Goal: Use online tool/utility: Utilize a website feature to perform a specific function

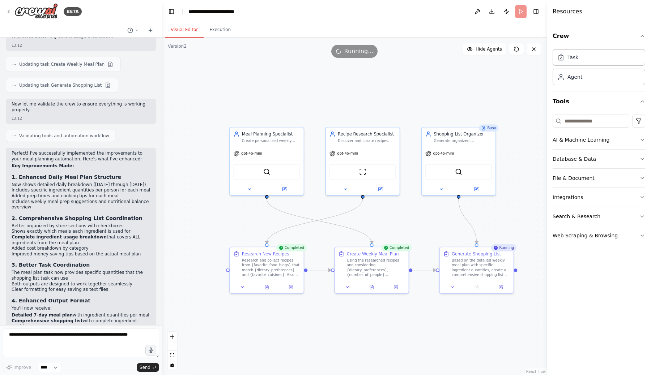
scroll to position [3142, 0]
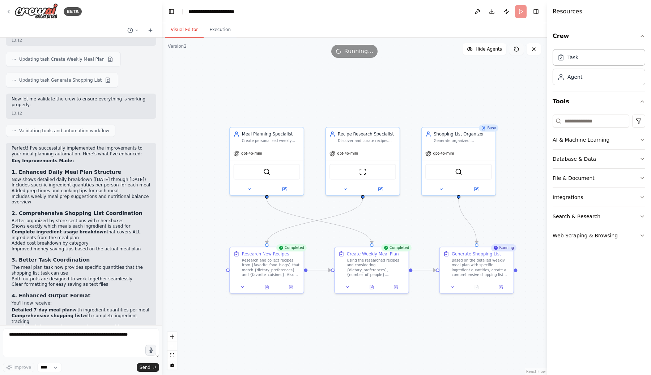
click at [511, 48] on button at bounding box center [516, 49] width 14 height 12
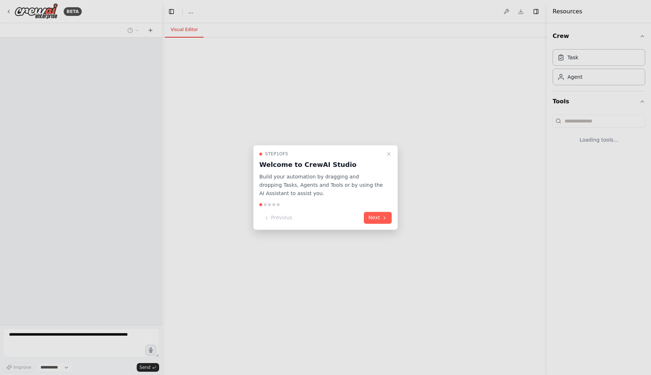
select select "****"
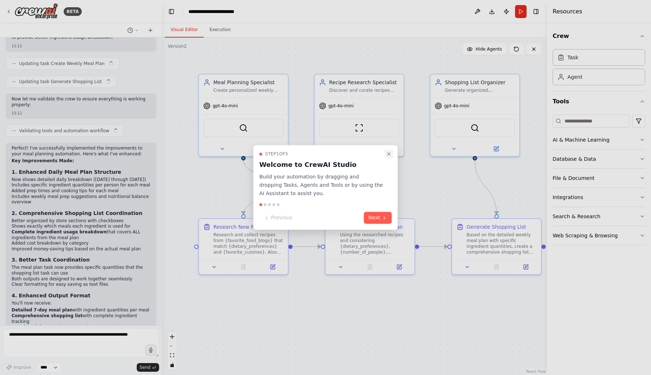
scroll to position [3142, 0]
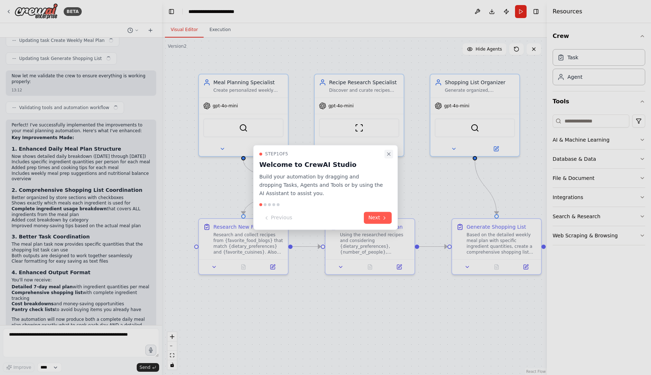
click at [389, 154] on icon "Close walkthrough" at bounding box center [388, 154] width 3 height 3
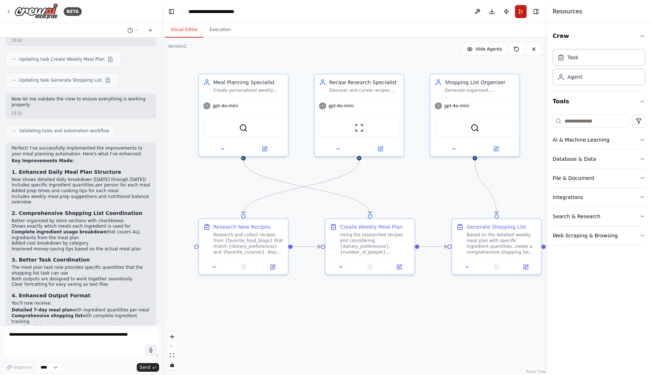
click at [520, 13] on button "Run" at bounding box center [521, 11] width 12 height 13
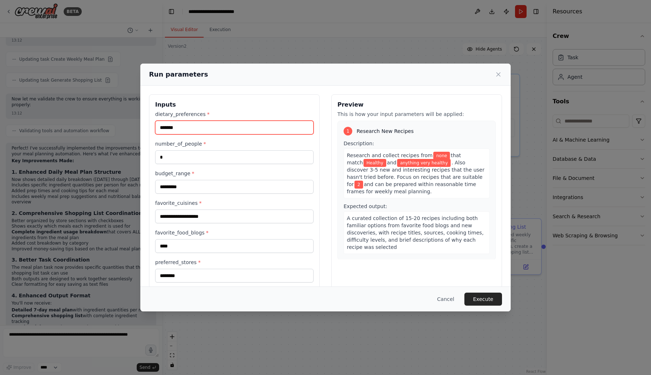
click at [226, 132] on input "*******" at bounding box center [234, 128] width 158 height 14
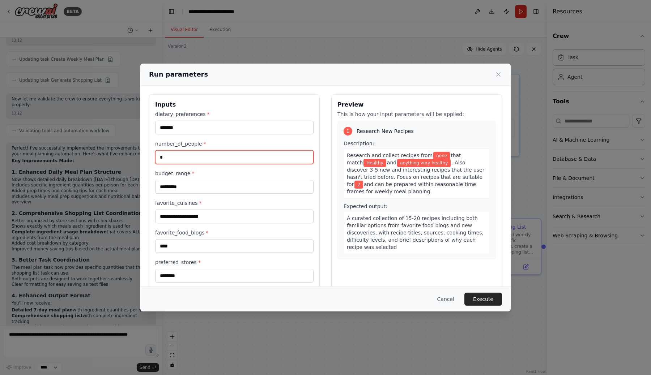
click at [213, 157] on input "*" at bounding box center [234, 157] width 158 height 14
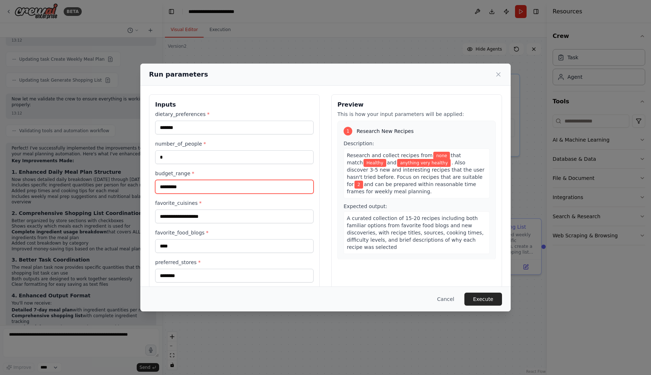
click at [207, 183] on input "*********" at bounding box center [234, 187] width 158 height 14
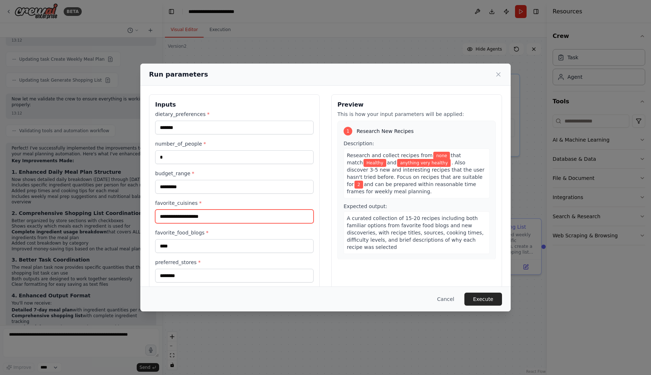
click at [217, 219] on input "**********" at bounding box center [234, 217] width 158 height 14
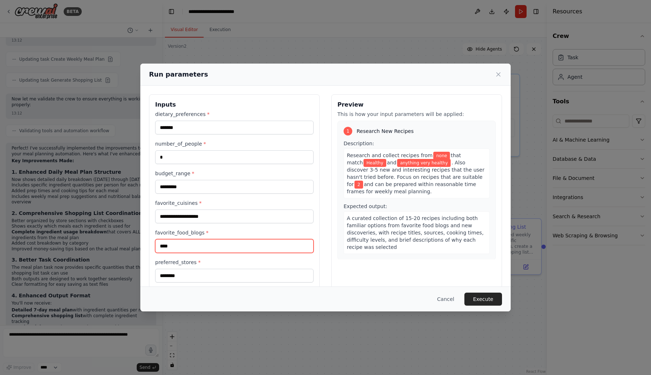
click at [212, 243] on input "****" at bounding box center [234, 246] width 158 height 14
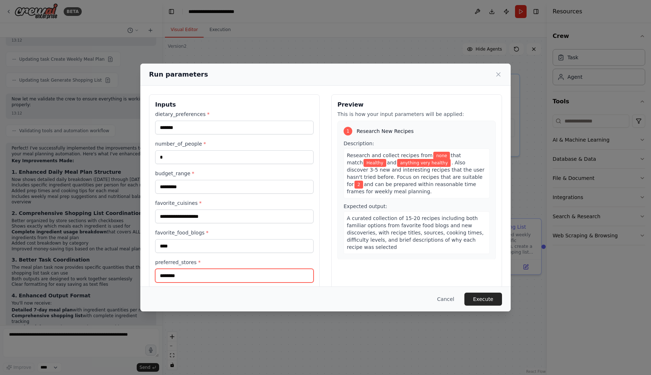
click at [195, 277] on input "********" at bounding box center [234, 276] width 158 height 14
click at [482, 298] on button "Execute" at bounding box center [483, 299] width 38 height 13
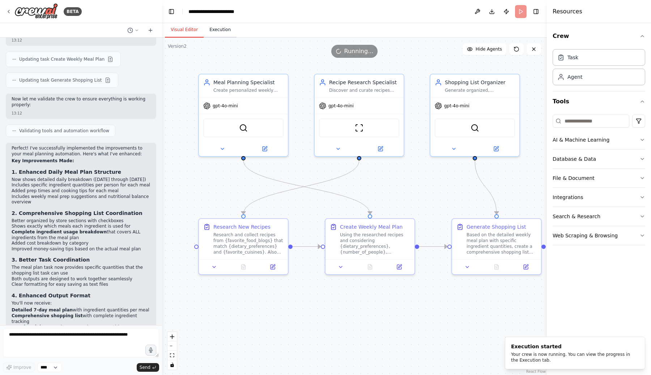
click at [225, 34] on button "Execution" at bounding box center [220, 29] width 33 height 15
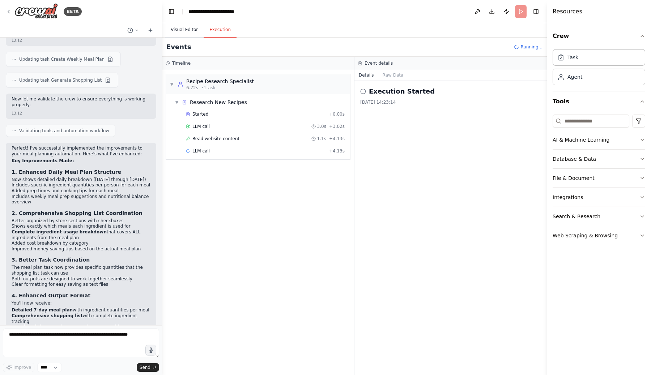
click at [186, 28] on button "Visual Editor" at bounding box center [184, 29] width 39 height 15
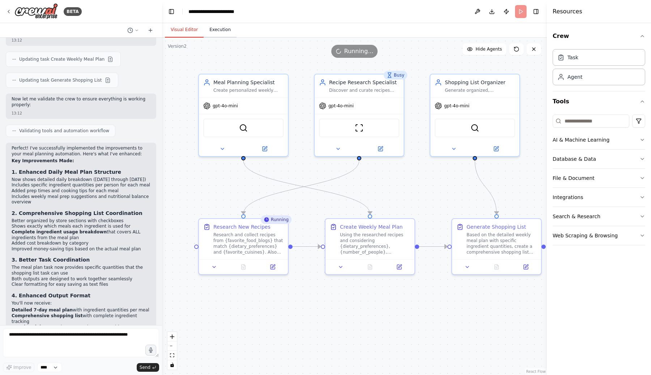
click at [218, 27] on button "Execution" at bounding box center [220, 29] width 33 height 15
click at [187, 30] on button "Visual Editor" at bounding box center [184, 29] width 39 height 15
click at [218, 30] on button "Execution" at bounding box center [220, 29] width 33 height 15
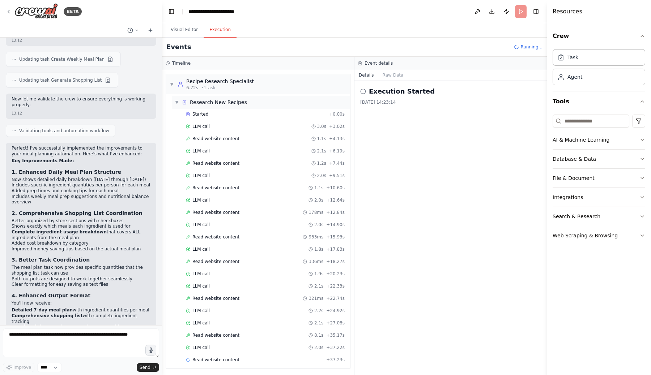
scroll to position [1, 0]
click at [176, 100] on span "▼" at bounding box center [177, 101] width 4 height 6
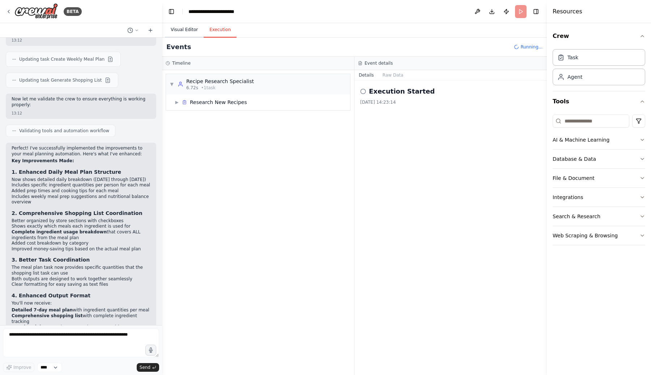
click at [181, 33] on button "Visual Editor" at bounding box center [184, 29] width 39 height 15
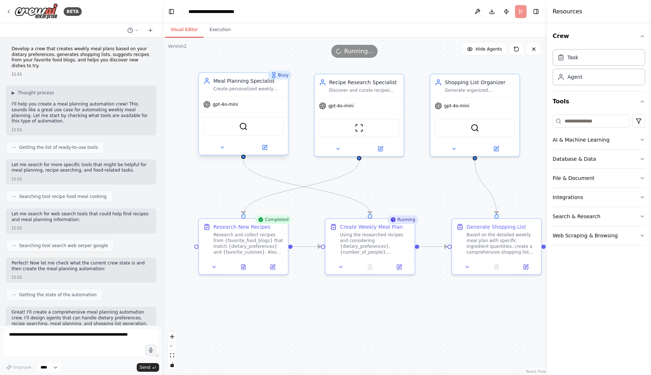
click at [250, 96] on div "gpt-4o-mini SerperDevTool" at bounding box center [243, 125] width 89 height 59
click at [228, 31] on button "Execution" at bounding box center [220, 29] width 33 height 15
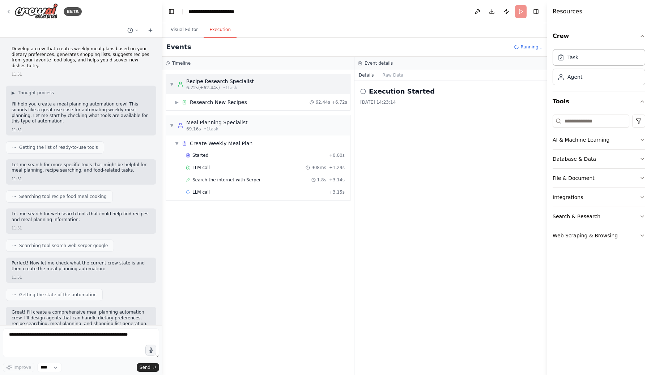
click at [173, 84] on span "▼" at bounding box center [172, 84] width 4 height 6
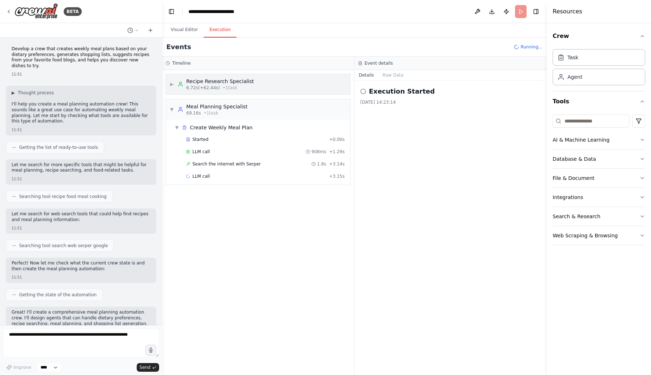
click at [173, 84] on span "▶" at bounding box center [172, 84] width 4 height 6
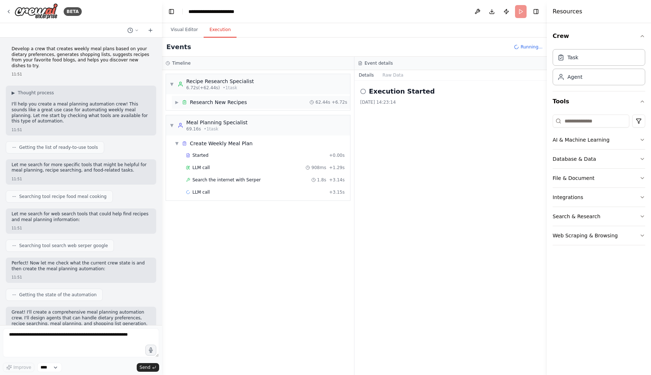
click at [172, 104] on div "▶ Research New Recipes 62.44s + 6.72s" at bounding box center [261, 102] width 178 height 13
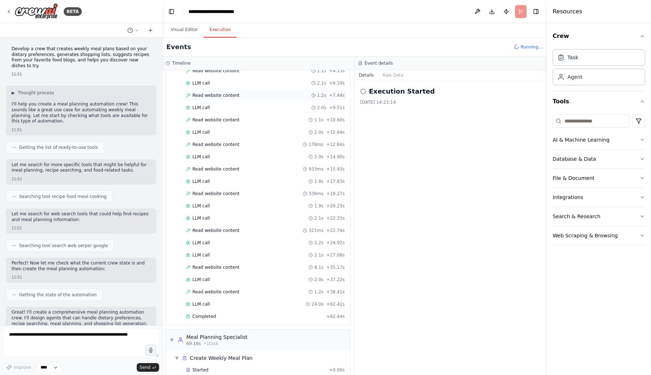
scroll to position [116, 0]
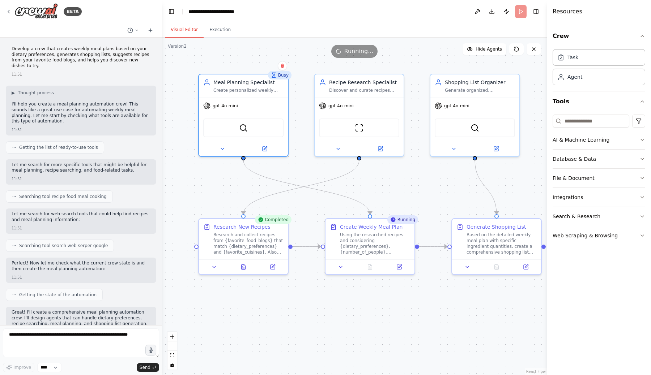
click at [195, 30] on button "Visual Editor" at bounding box center [184, 29] width 39 height 15
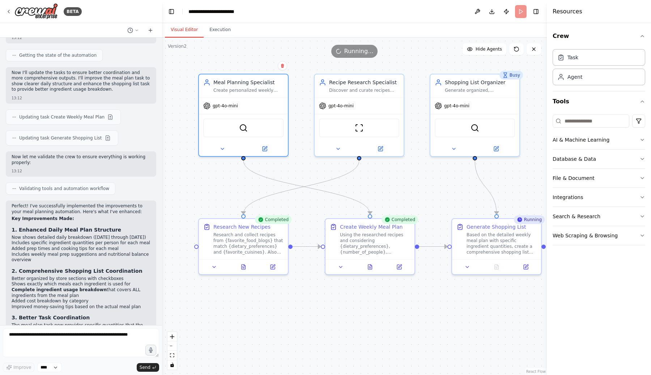
scroll to position [3142, 0]
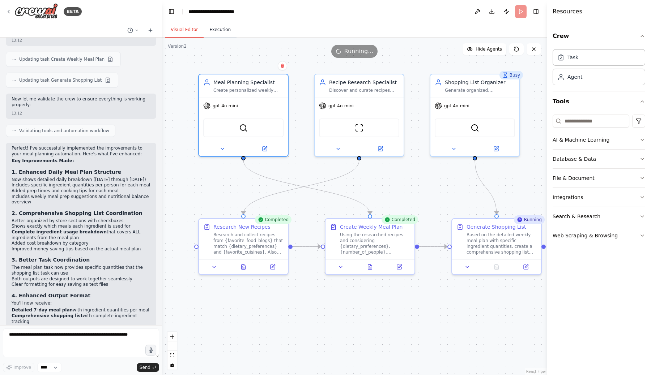
click at [218, 26] on button "Execution" at bounding box center [220, 29] width 33 height 15
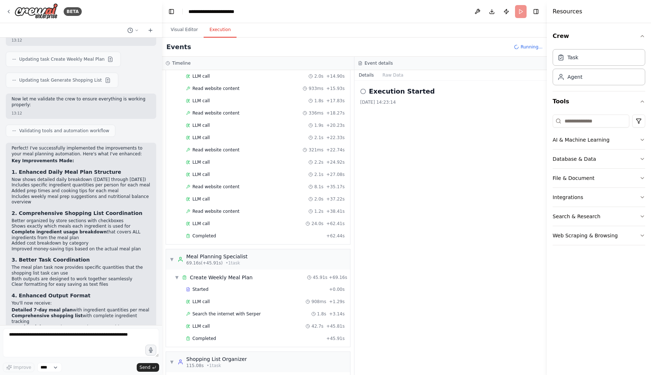
scroll to position [293, 0]
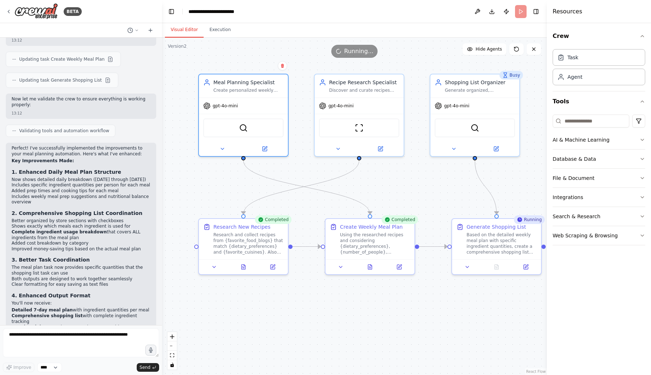
click at [185, 34] on button "Visual Editor" at bounding box center [184, 29] width 39 height 15
click at [221, 31] on button "Execution" at bounding box center [220, 29] width 33 height 15
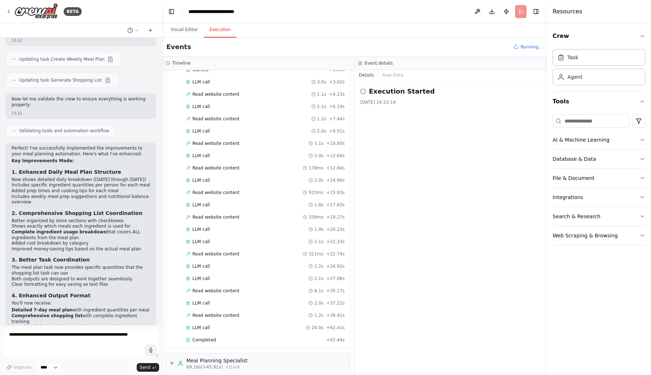
scroll to position [0, 0]
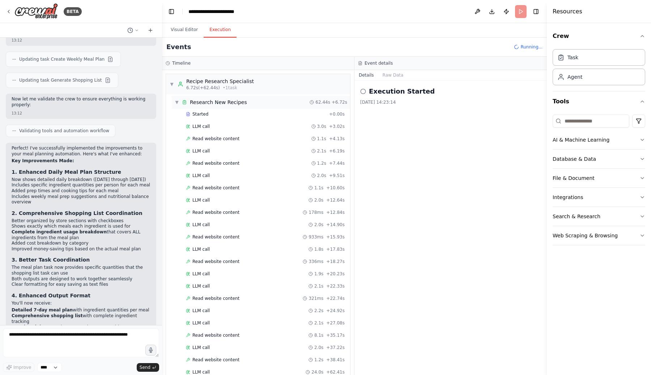
click at [178, 103] on span "▼" at bounding box center [177, 102] width 4 height 6
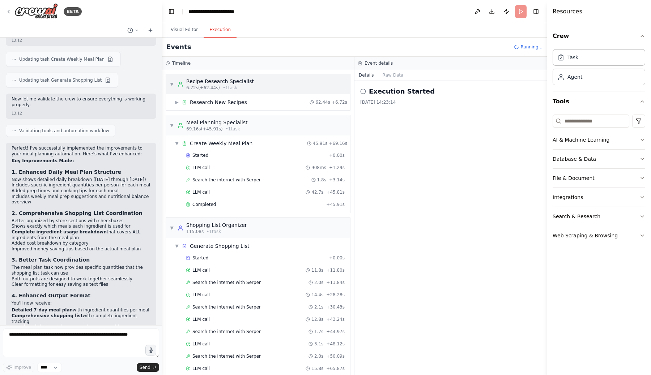
click at [170, 81] on span "▼" at bounding box center [172, 84] width 4 height 6
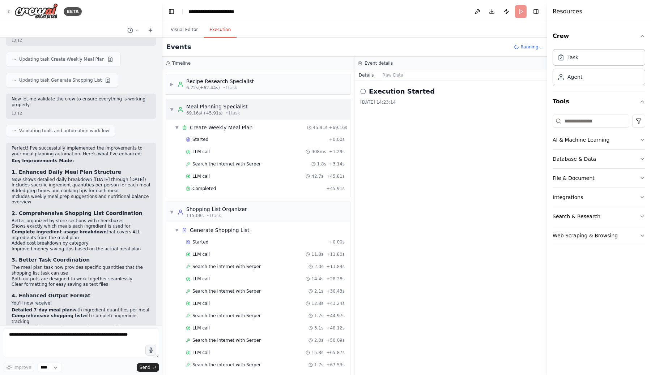
click at [171, 108] on span "▼" at bounding box center [172, 110] width 4 height 6
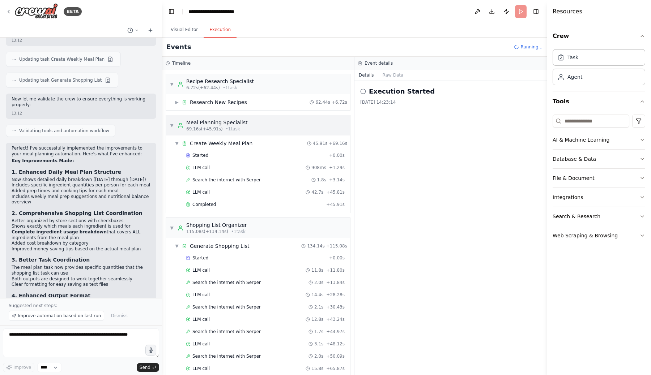
click at [171, 127] on span "▼" at bounding box center [172, 126] width 4 height 6
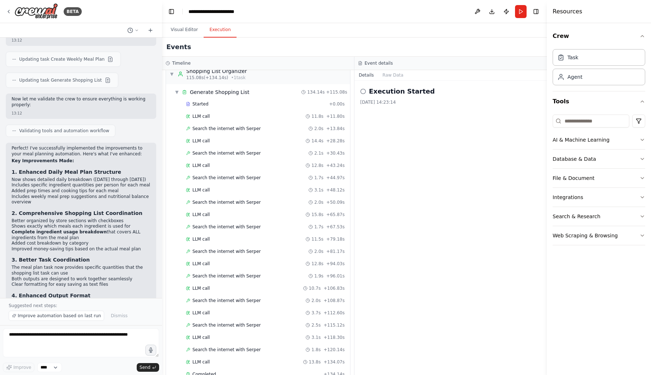
scroll to position [170, 0]
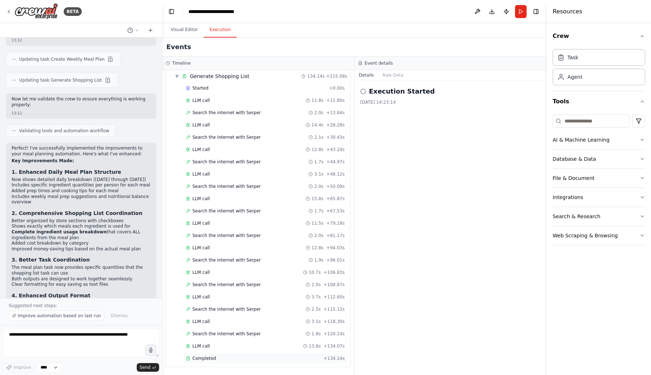
click at [210, 359] on span "Completed" at bounding box center [204, 359] width 24 height 6
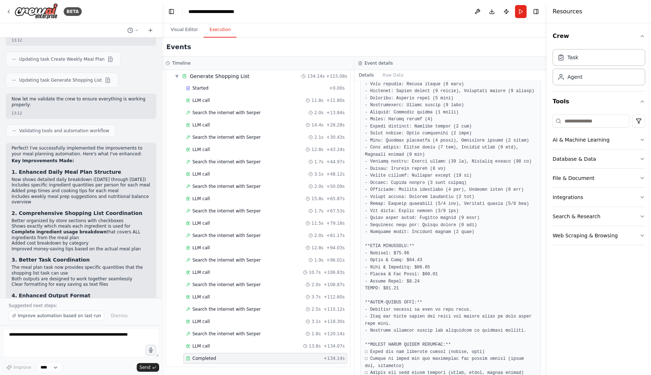
scroll to position [630, 0]
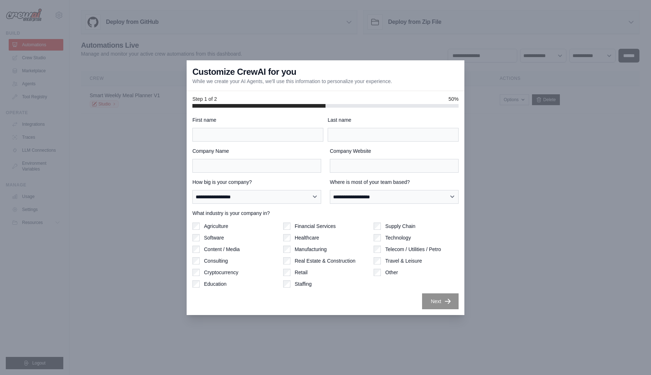
click at [371, 47] on div at bounding box center [325, 187] width 651 height 375
click at [338, 46] on div at bounding box center [325, 187] width 651 height 375
click at [137, 157] on div at bounding box center [325, 187] width 651 height 375
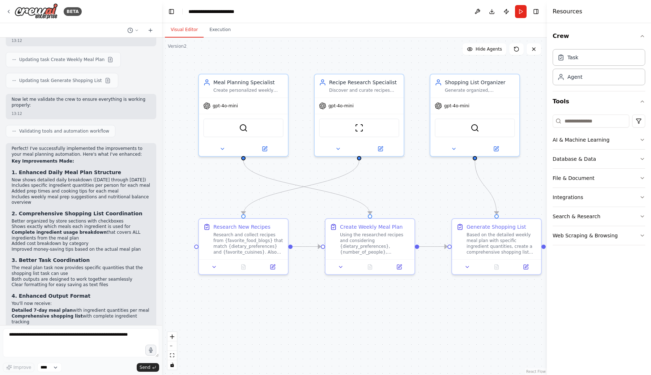
scroll to position [3142, 0]
click at [80, 341] on textarea at bounding box center [81, 343] width 156 height 29
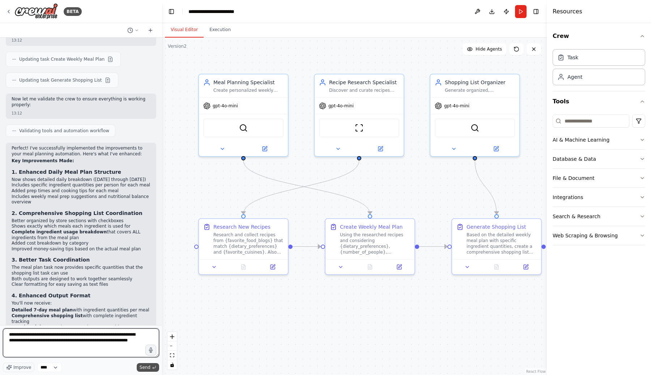
type textarea "**********"
click at [144, 367] on span "Send" at bounding box center [145, 368] width 11 height 6
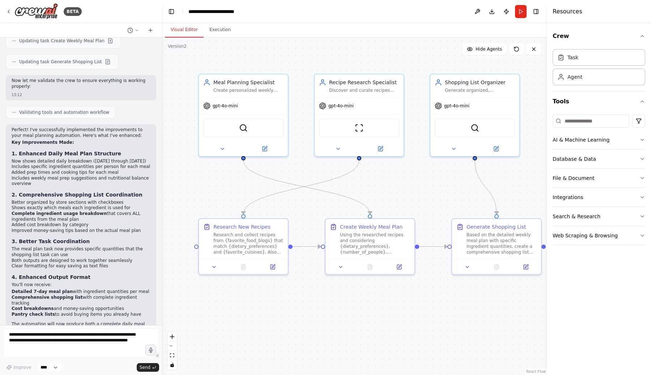
scroll to position [3198, 0]
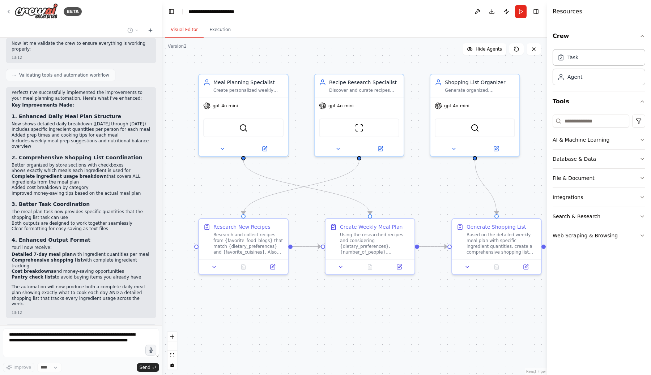
click at [209, 38] on div ".deletable-edge-delete-btn { width: 20px; height: 20px; border: 0px solid #ffff…" at bounding box center [354, 207] width 385 height 338
click at [216, 30] on button "Execution" at bounding box center [220, 29] width 33 height 15
click at [185, 31] on button "Visual Editor" at bounding box center [184, 29] width 39 height 15
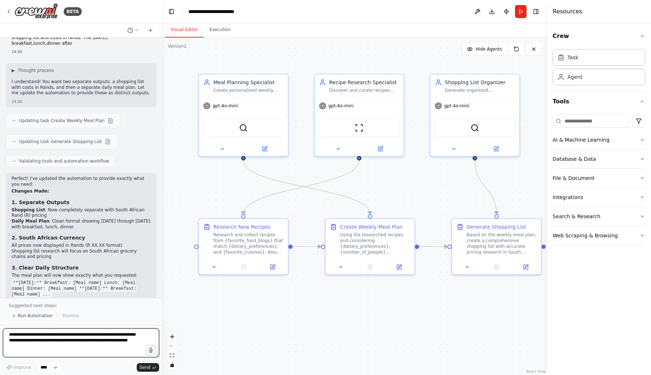
scroll to position [3540, 0]
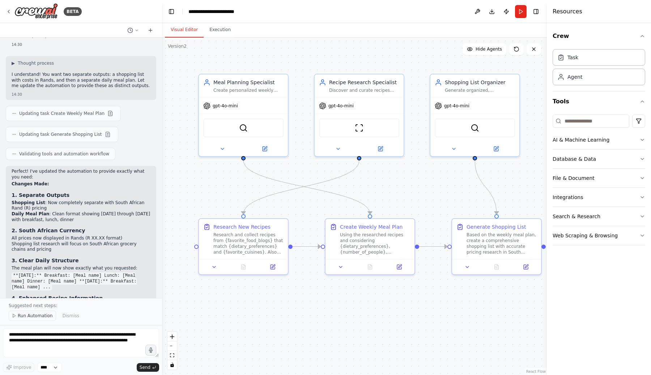
click at [24, 315] on span "Run Automation" at bounding box center [35, 316] width 35 height 6
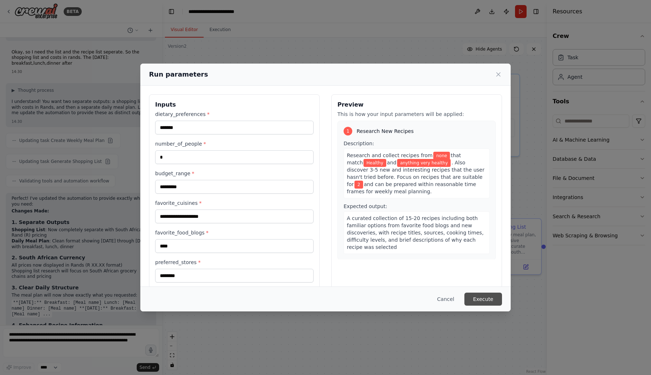
click at [487, 298] on button "Execute" at bounding box center [483, 299] width 38 height 13
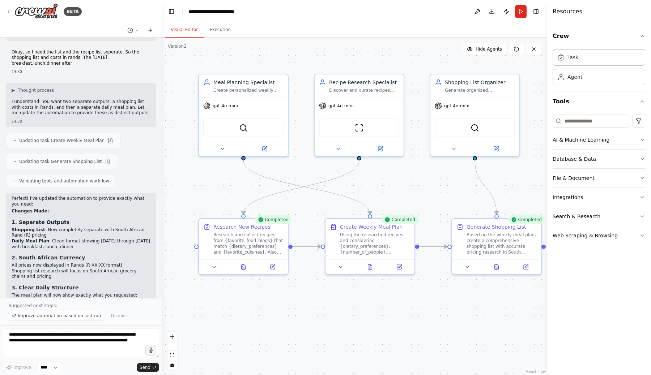
scroll to position [3540, 0]
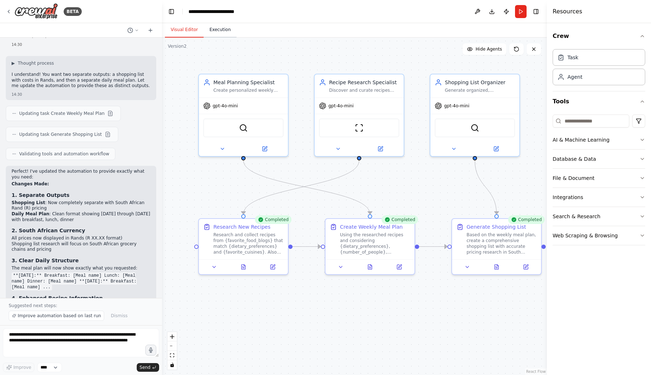
click at [224, 35] on button "Execution" at bounding box center [220, 29] width 33 height 15
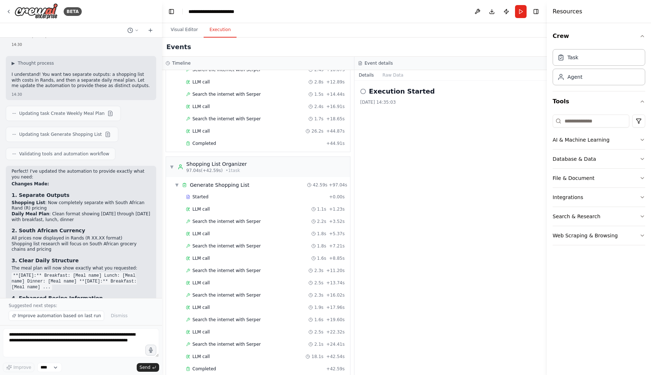
scroll to position [281, 0]
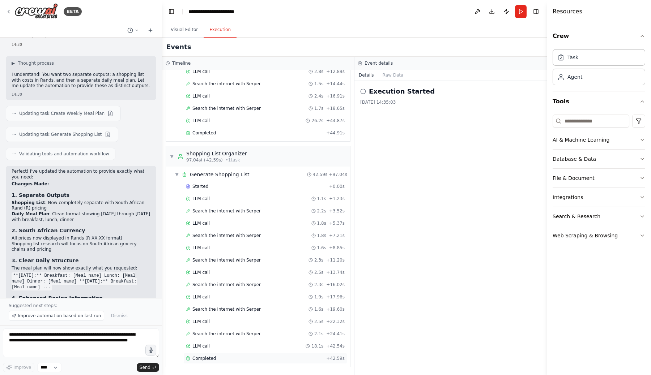
click at [204, 356] on span "Completed" at bounding box center [204, 359] width 24 height 6
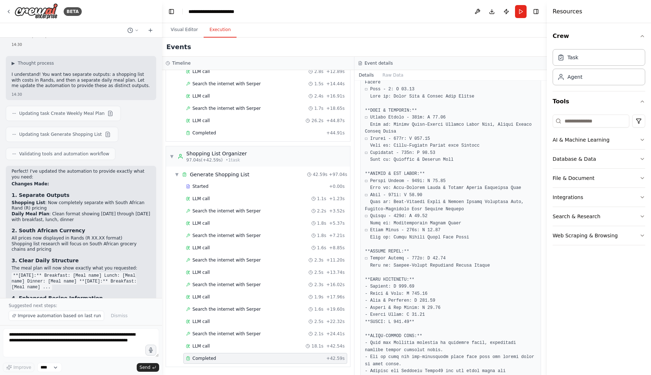
scroll to position [449, 0]
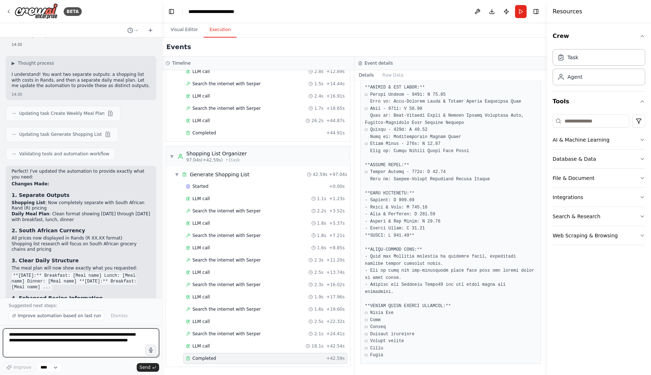
click at [77, 335] on textarea "**********" at bounding box center [81, 343] width 156 height 29
type textarea "**********"
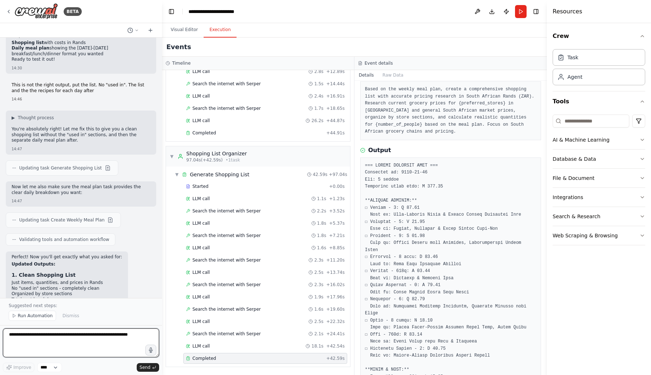
scroll to position [33, 0]
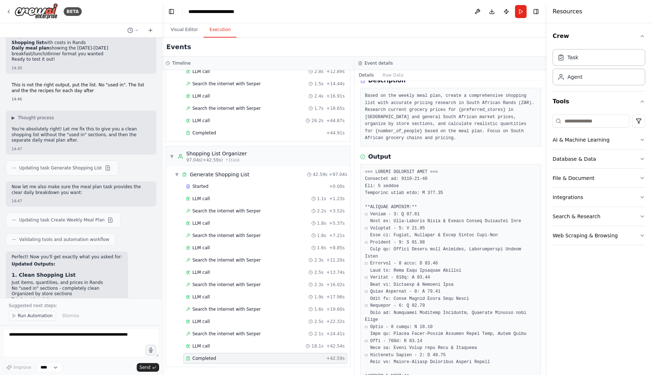
click at [37, 316] on span "Run Automation" at bounding box center [35, 316] width 35 height 6
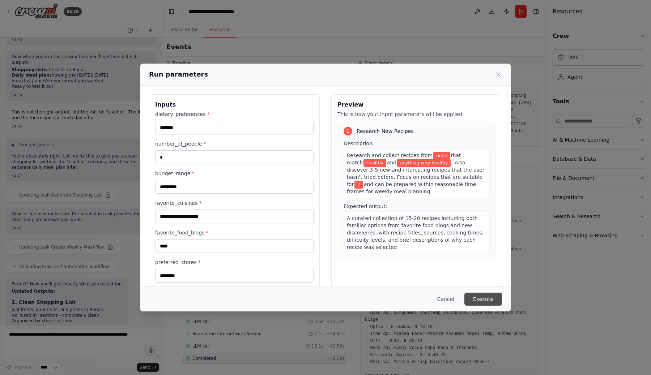
click at [482, 299] on button "Execute" at bounding box center [483, 299] width 38 height 13
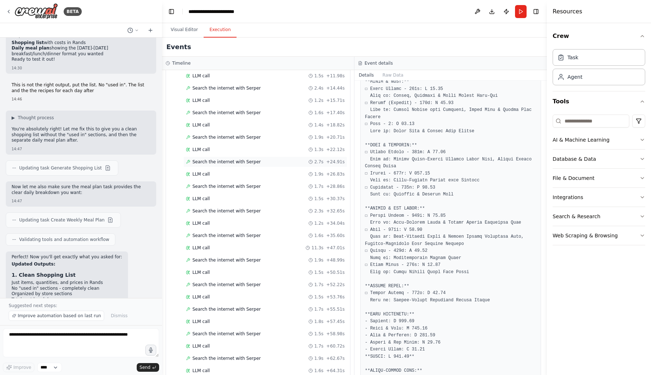
scroll to position [576, 0]
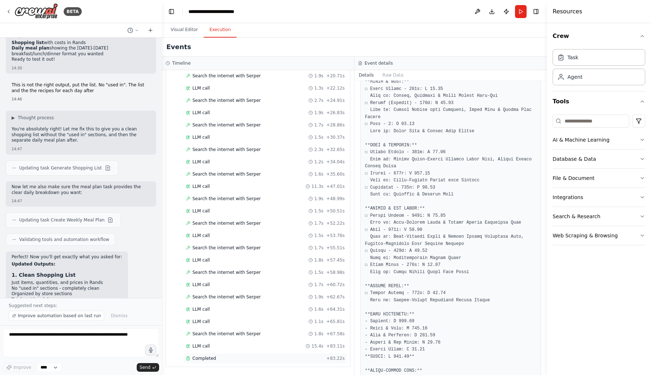
click at [200, 359] on span "Completed" at bounding box center [204, 359] width 24 height 6
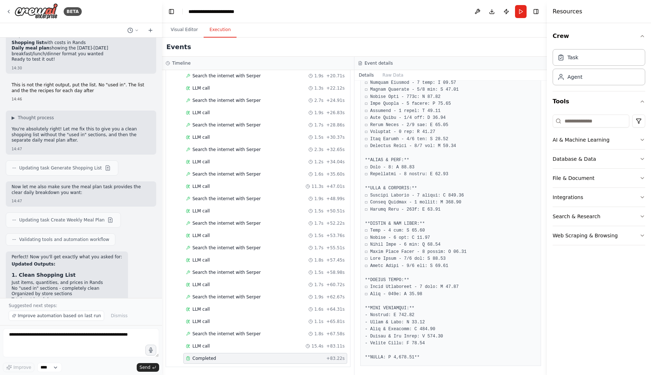
scroll to position [294, 0]
click at [399, 247] on pre at bounding box center [450, 130] width 171 height 459
click at [57, 334] on textarea at bounding box center [81, 343] width 156 height 29
type textarea "**********"
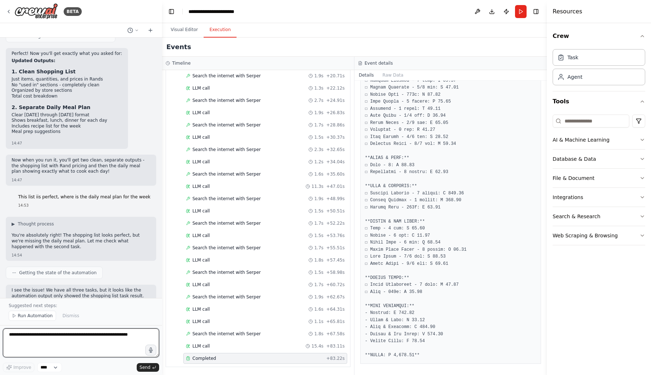
scroll to position [4106, 0]
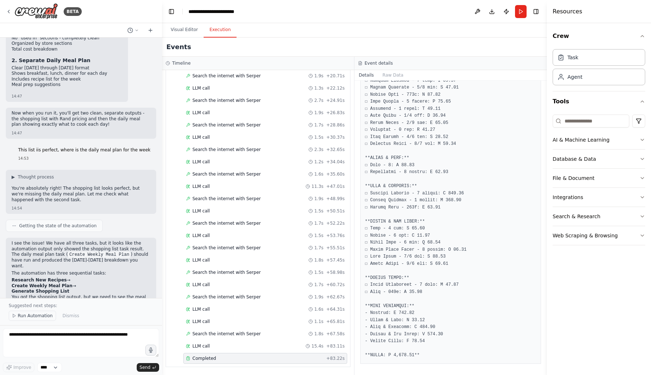
click at [26, 313] on button "Run Automation" at bounding box center [32, 316] width 47 height 10
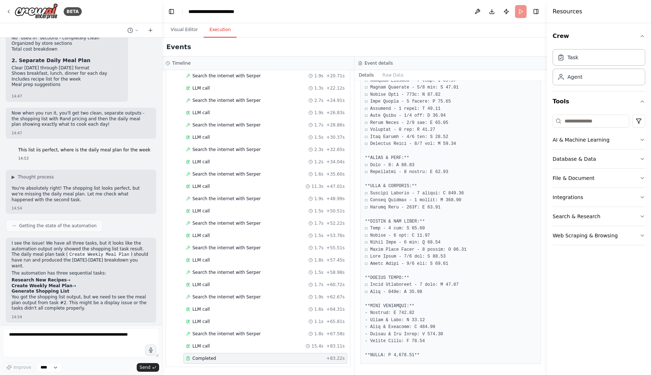
scroll to position [4079, 0]
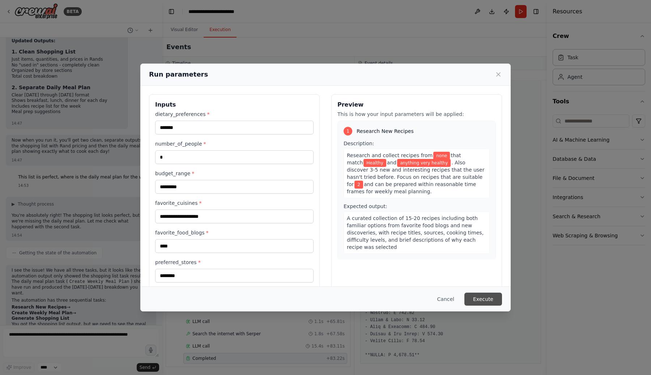
click at [478, 299] on button "Execute" at bounding box center [483, 299] width 38 height 13
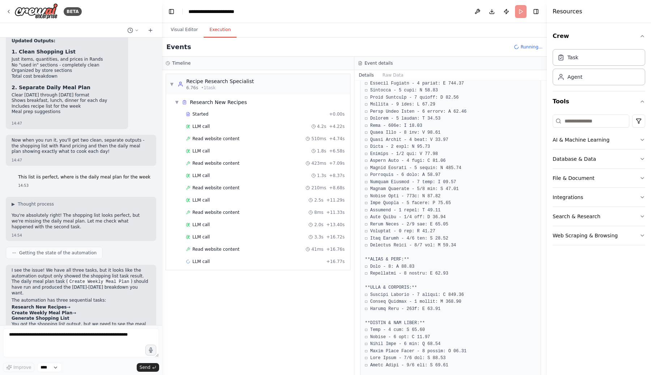
scroll to position [189, 0]
click at [388, 171] on pre at bounding box center [450, 235] width 171 height 459
click at [389, 302] on pre at bounding box center [450, 235] width 171 height 459
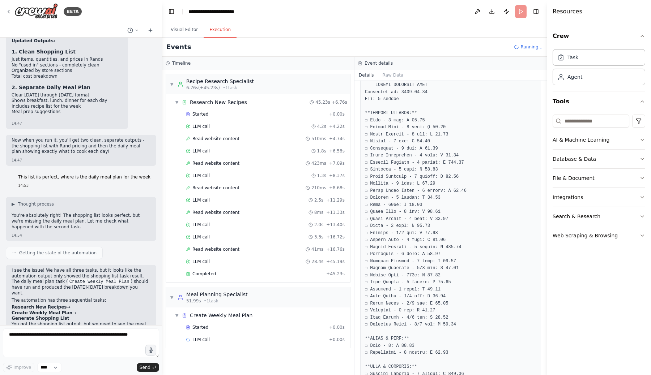
scroll to position [123, 0]
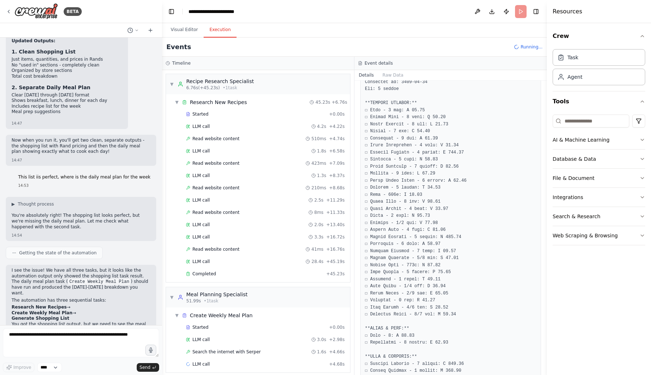
click at [377, 272] on pre at bounding box center [450, 301] width 171 height 459
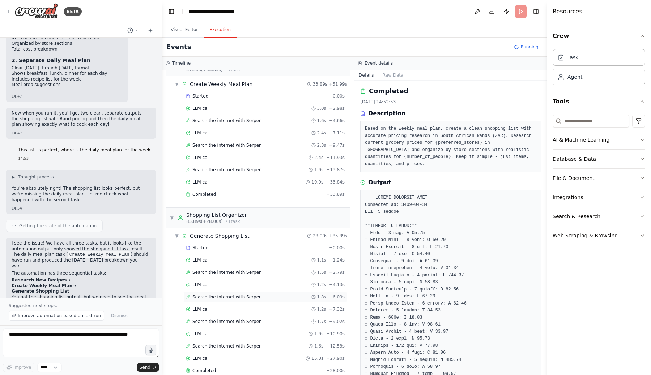
scroll to position [244, 0]
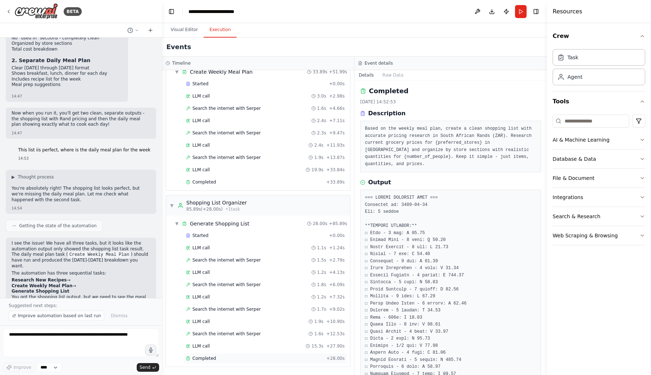
click at [209, 356] on span "Completed" at bounding box center [204, 359] width 24 height 6
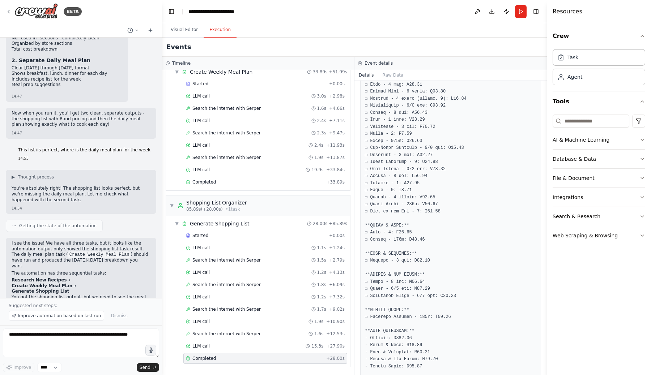
scroll to position [174, 0]
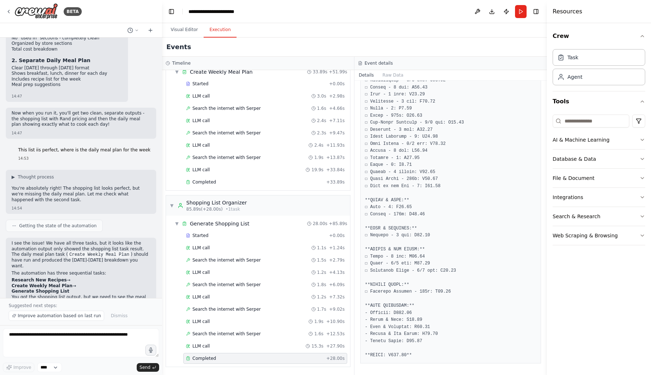
click at [221, 360] on div "Completed" at bounding box center [254, 359] width 137 height 6
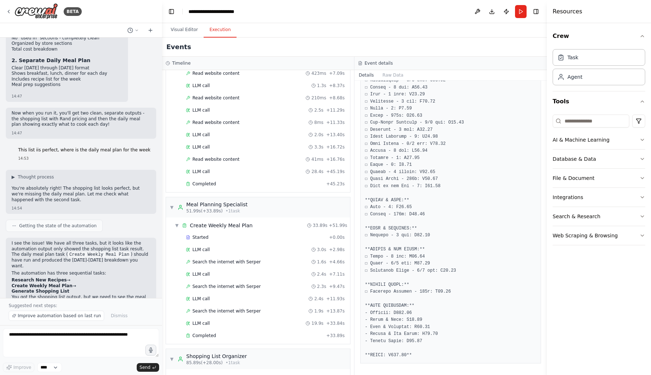
scroll to position [165, 0]
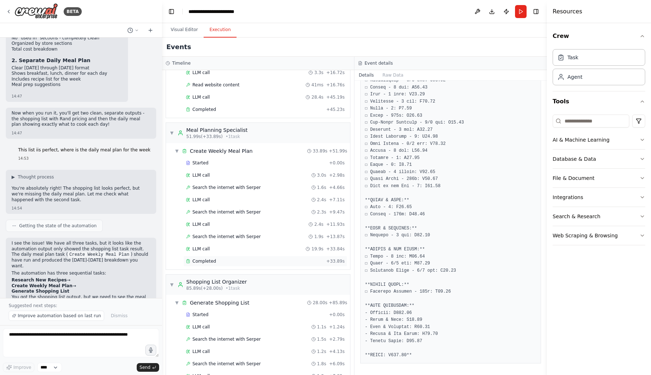
click at [232, 262] on div "Completed" at bounding box center [254, 262] width 137 height 6
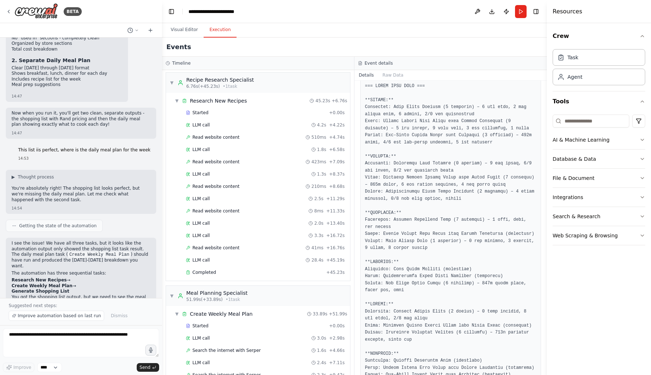
scroll to position [0, 0]
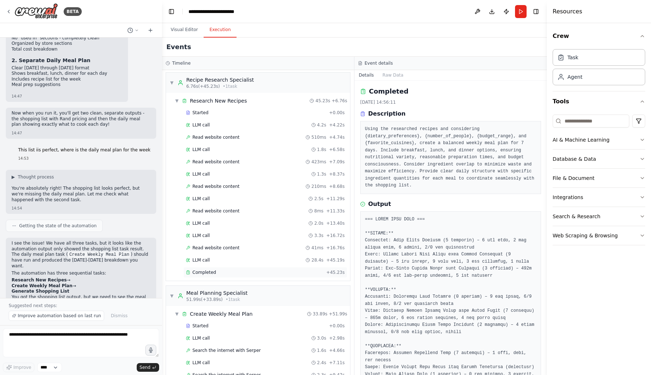
click at [218, 274] on div "Completed" at bounding box center [254, 273] width 137 height 6
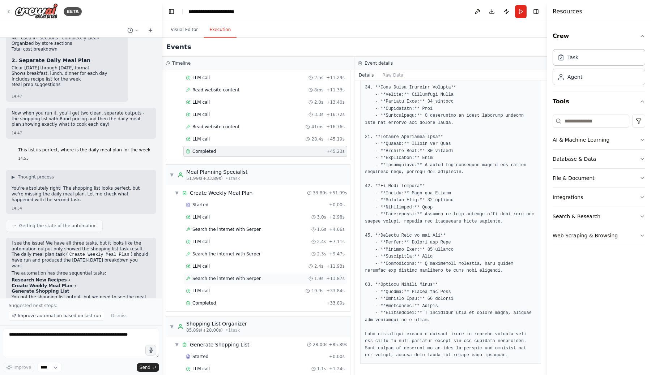
scroll to position [128, 0]
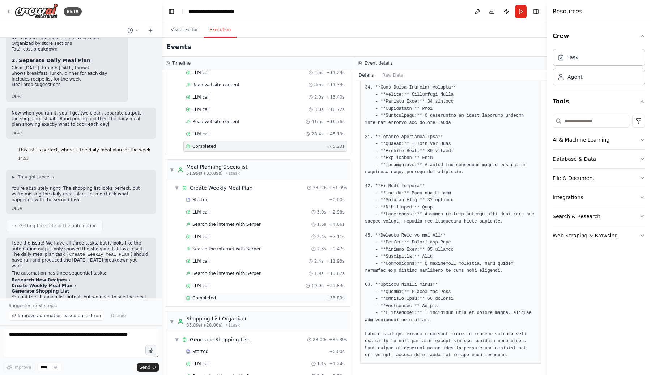
click at [200, 298] on span "Completed" at bounding box center [204, 299] width 24 height 6
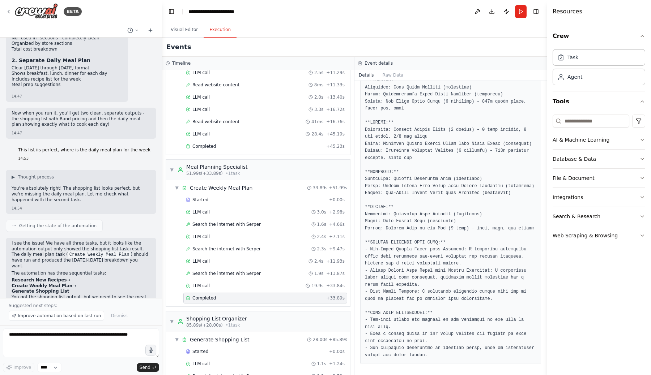
scroll to position [315, 0]
click at [216, 299] on div "Completed" at bounding box center [254, 299] width 137 height 6
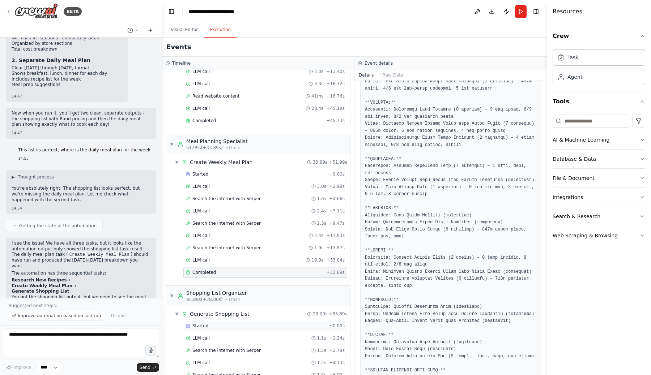
scroll to position [244, 0]
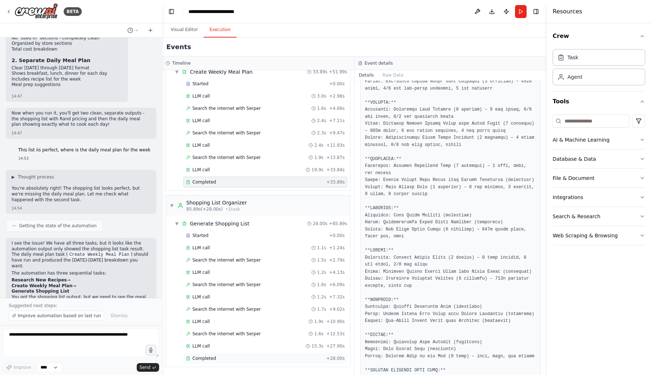
click at [204, 358] on span "Completed" at bounding box center [204, 359] width 24 height 6
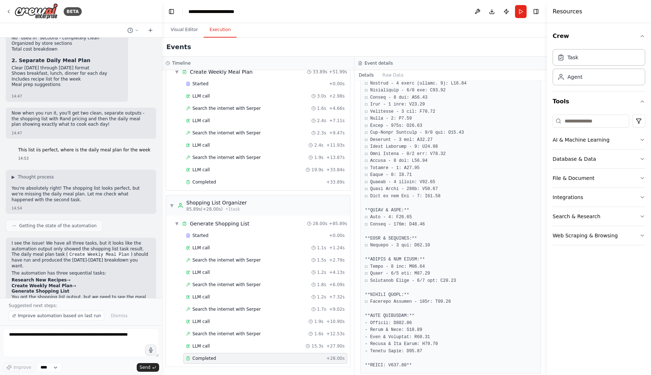
scroll to position [174, 0]
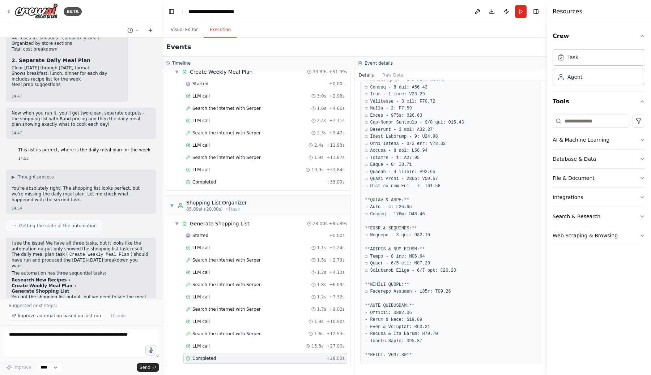
click at [374, 327] on pre at bounding box center [450, 190] width 171 height 339
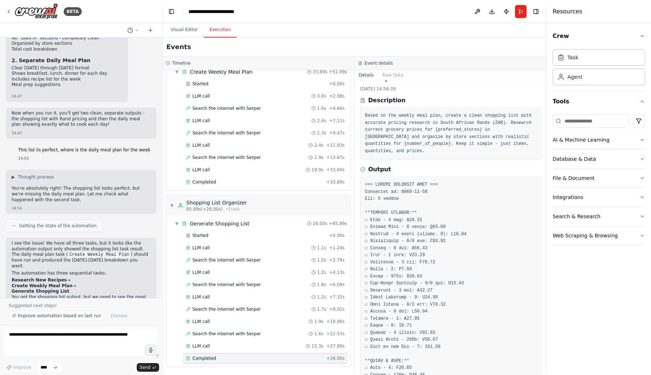
scroll to position [0, 0]
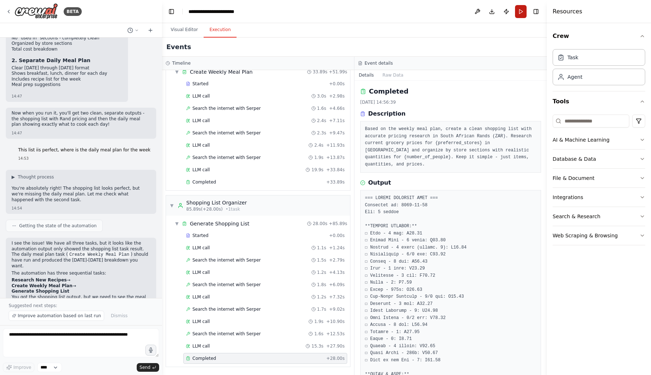
click at [515, 13] on button "Run" at bounding box center [521, 11] width 12 height 13
click at [519, 15] on header "**********" at bounding box center [354, 11] width 385 height 23
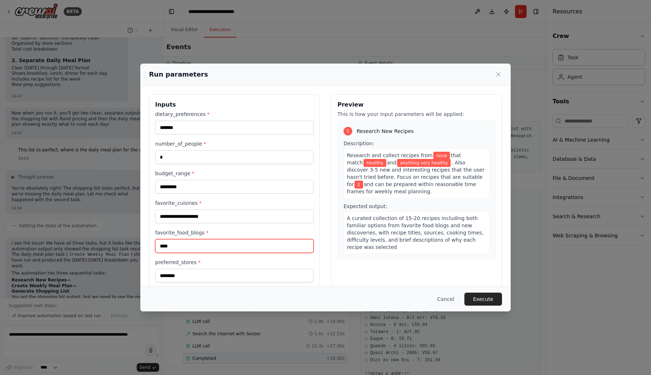
click at [169, 246] on input "****" at bounding box center [234, 246] width 158 height 14
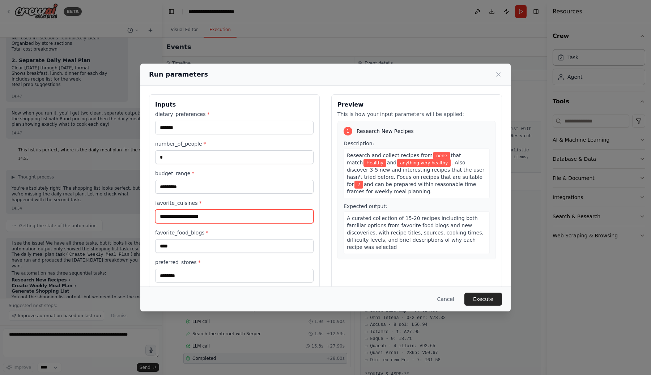
click at [218, 218] on input "**********" at bounding box center [234, 217] width 158 height 14
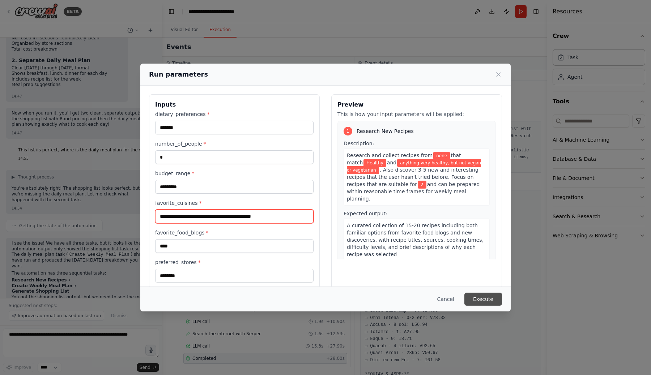
type input "**********"
click at [488, 294] on button "Execute" at bounding box center [483, 299] width 38 height 13
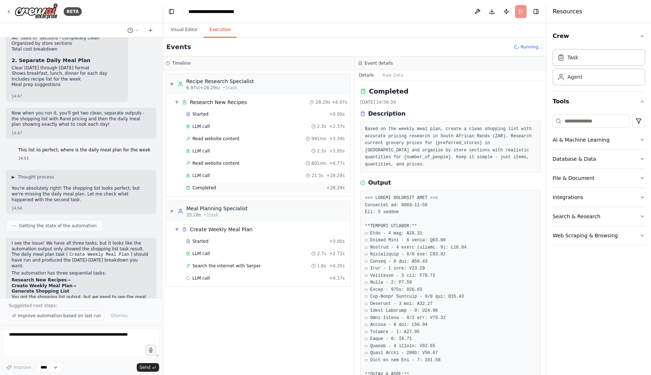
click at [229, 188] on div "Completed" at bounding box center [254, 188] width 137 height 6
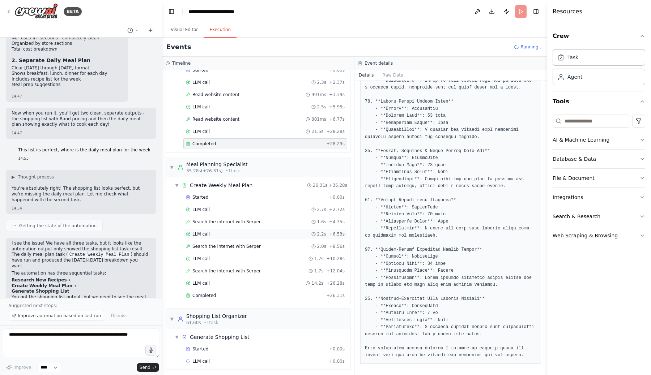
scroll to position [47, 0]
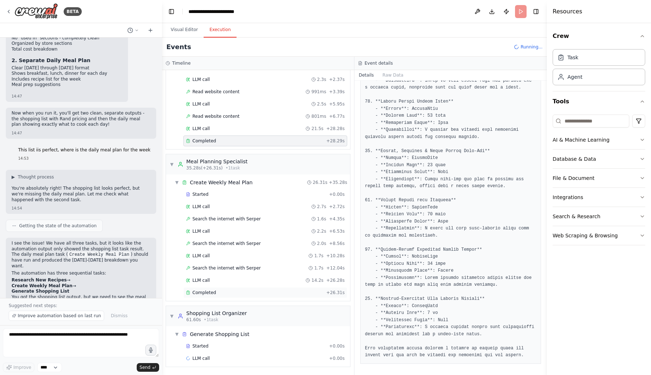
click at [212, 295] on span "Completed" at bounding box center [204, 293] width 24 height 6
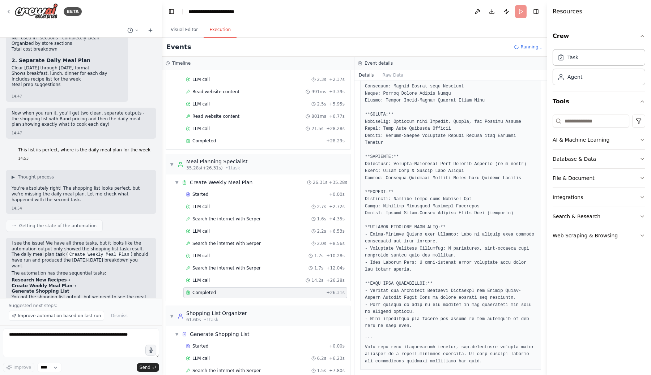
scroll to position [273, 0]
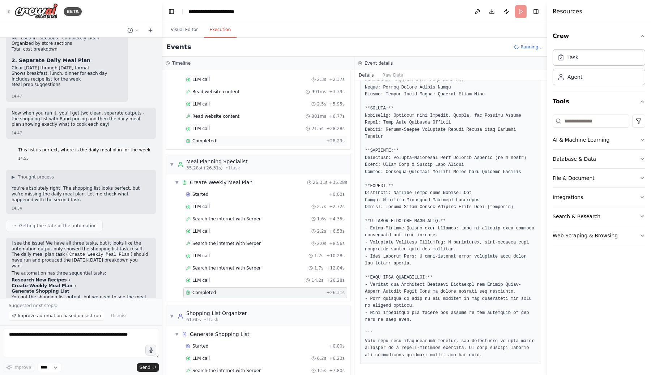
click at [236, 141] on div "Completed" at bounding box center [254, 141] width 137 height 6
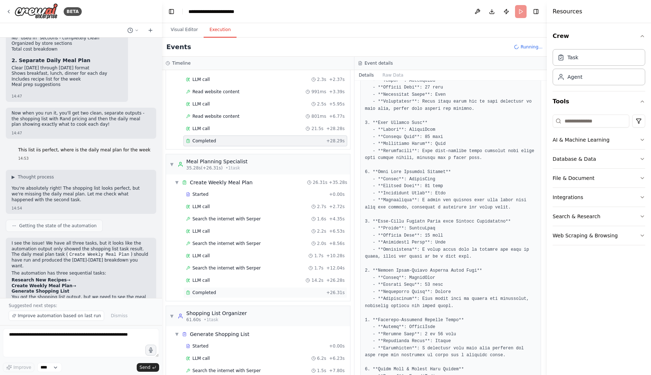
click at [206, 293] on span "Completed" at bounding box center [204, 293] width 24 height 6
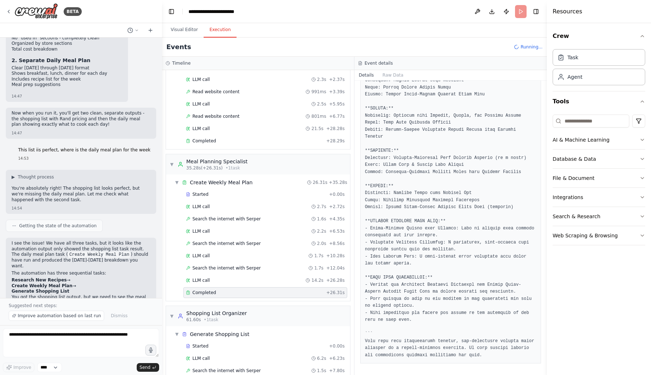
click at [448, 291] on pre at bounding box center [450, 151] width 171 height 416
click at [448, 300] on pre at bounding box center [450, 151] width 171 height 416
click at [396, 307] on pre at bounding box center [450, 151] width 171 height 416
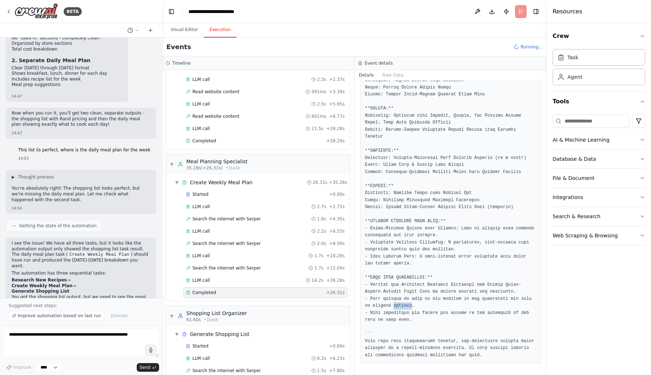
click at [396, 307] on pre at bounding box center [450, 151] width 171 height 416
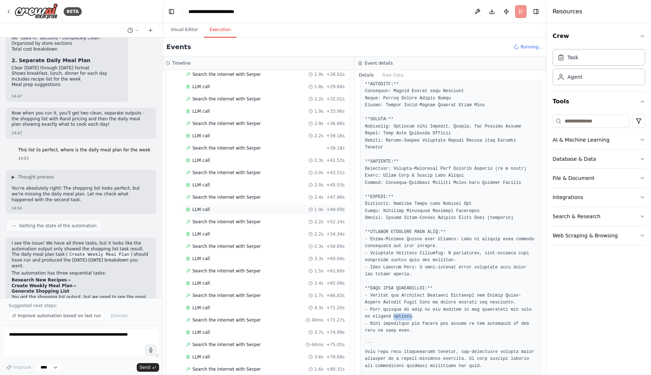
scroll to position [441, 0]
click at [203, 360] on span "LLM call" at bounding box center [200, 359] width 17 height 6
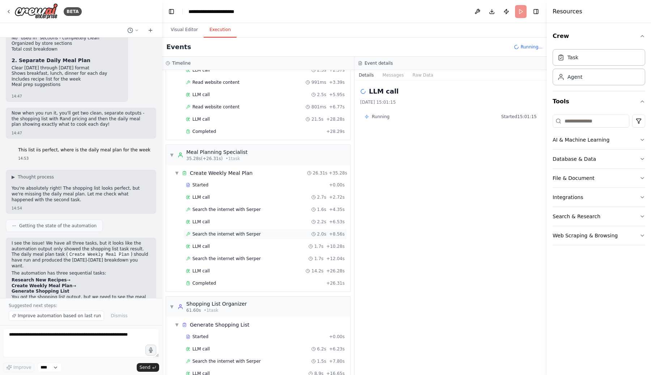
scroll to position [21, 0]
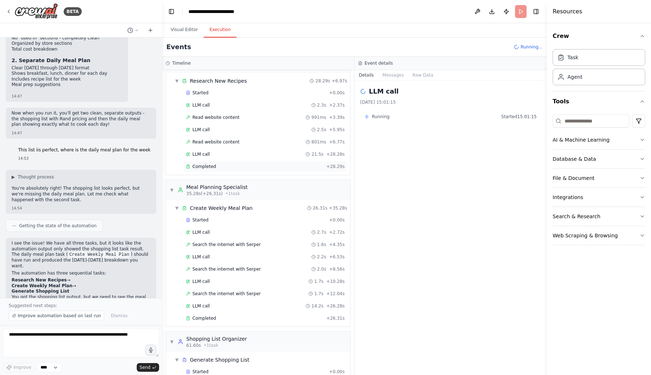
click at [222, 167] on div "Completed" at bounding box center [254, 167] width 137 height 6
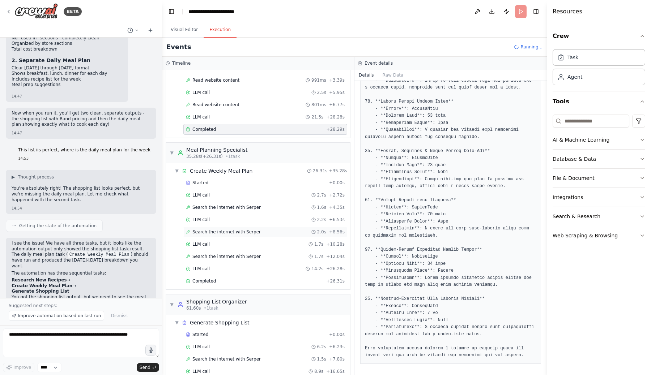
scroll to position [96, 0]
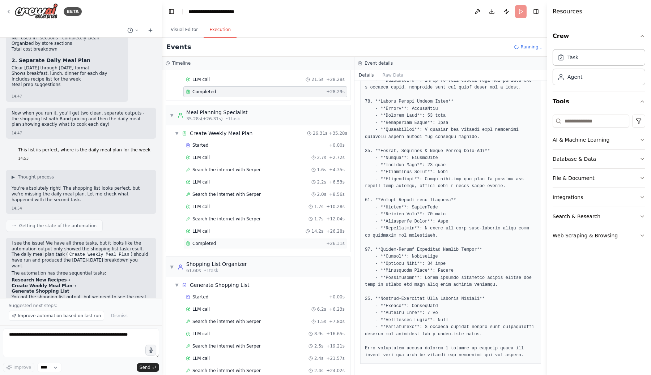
click at [240, 247] on div "Completed + 26.31s" at bounding box center [265, 243] width 164 height 11
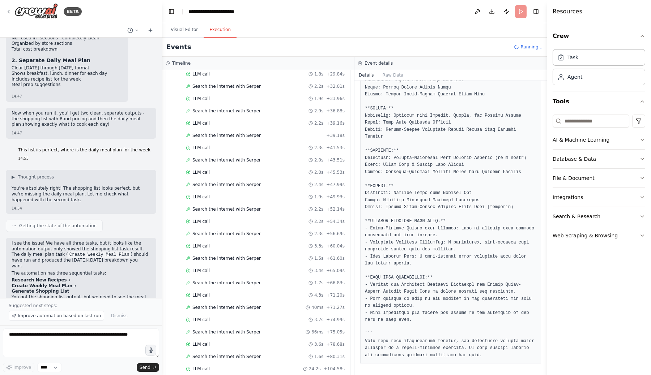
scroll to position [453, 0]
click at [216, 360] on div "Completed" at bounding box center [253, 359] width 135 height 6
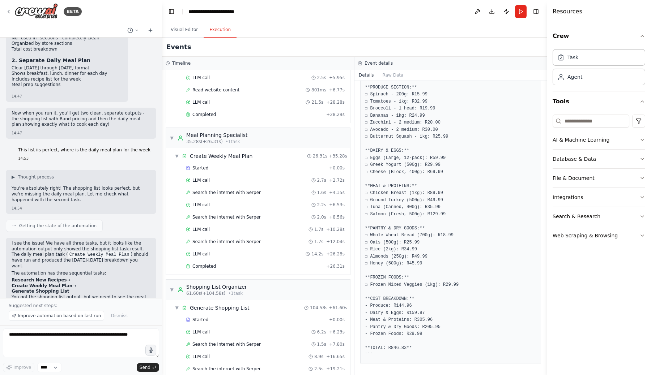
scroll to position [0, 0]
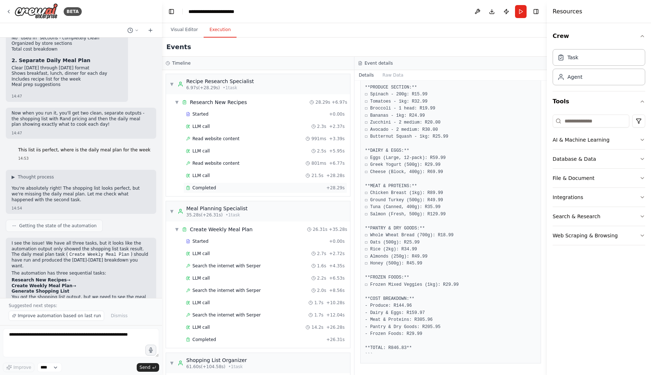
click at [200, 190] on span "Completed" at bounding box center [204, 188] width 24 height 6
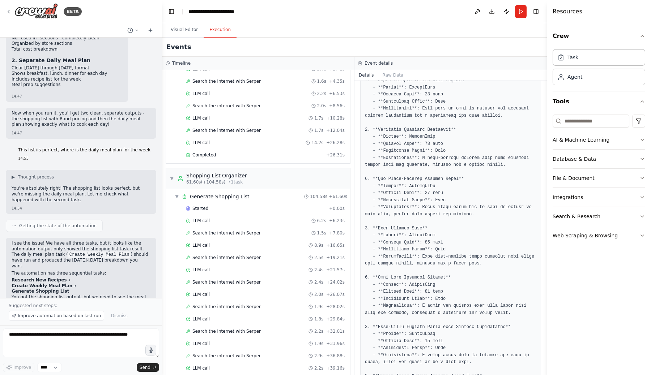
scroll to position [206, 0]
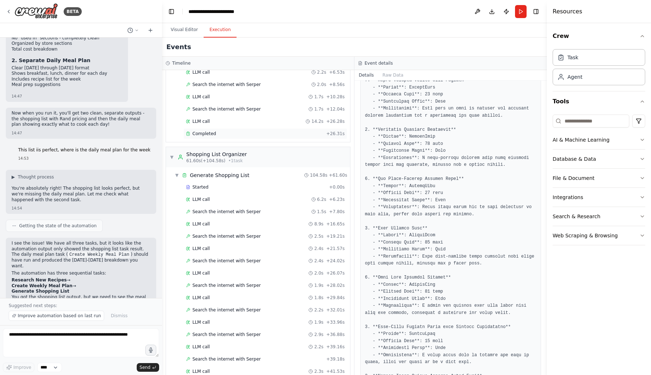
click at [243, 138] on div "Completed + 26.31s" at bounding box center [265, 133] width 164 height 11
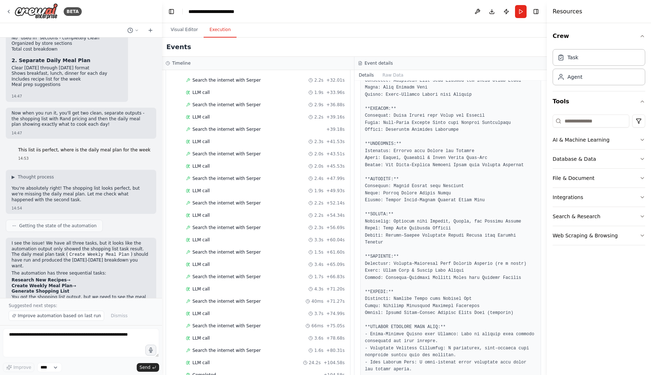
scroll to position [453, 0]
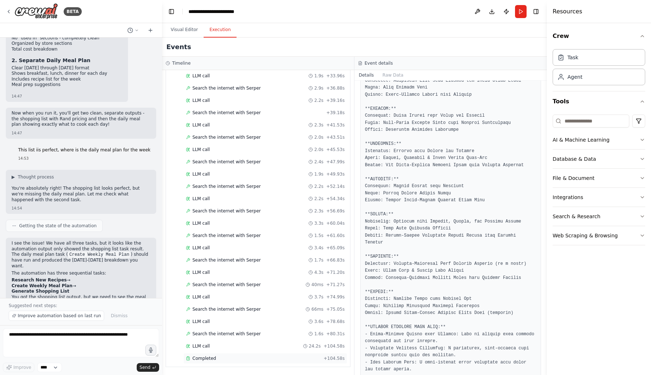
click at [211, 361] on span "Completed" at bounding box center [204, 359] width 24 height 6
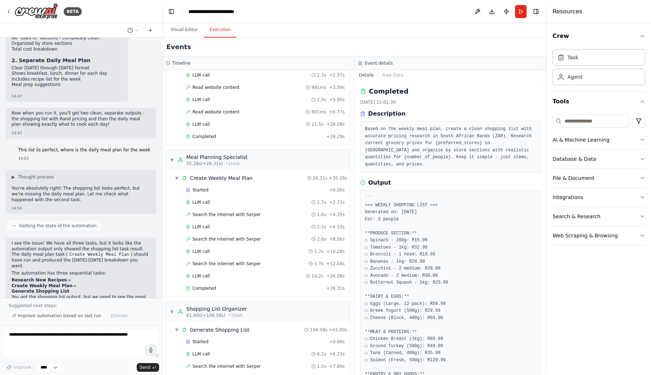
scroll to position [0, 0]
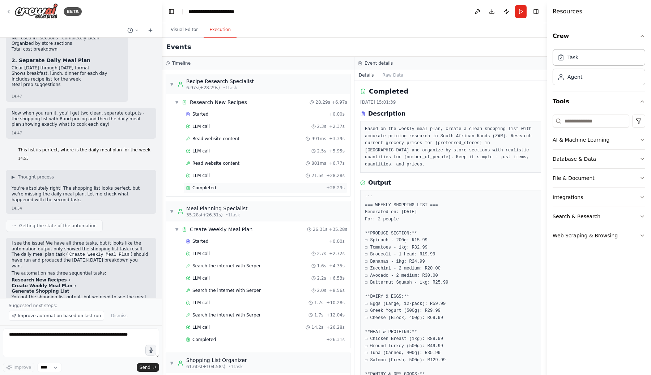
click at [241, 184] on div "Completed + 28.29s" at bounding box center [265, 188] width 164 height 11
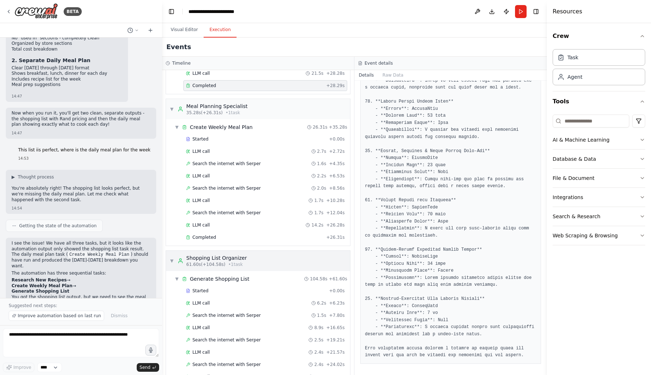
scroll to position [104, 0]
click at [217, 238] on div "Completed" at bounding box center [254, 236] width 137 height 6
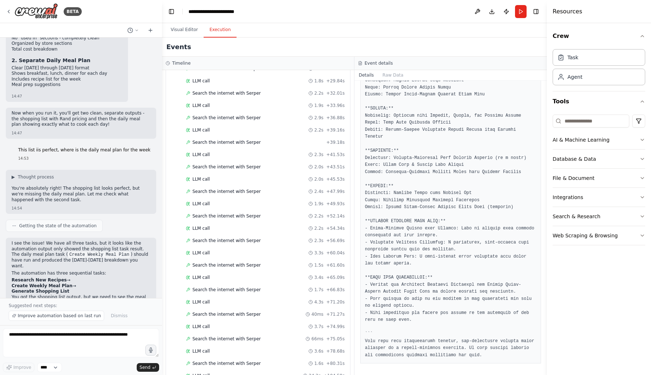
scroll to position [453, 0]
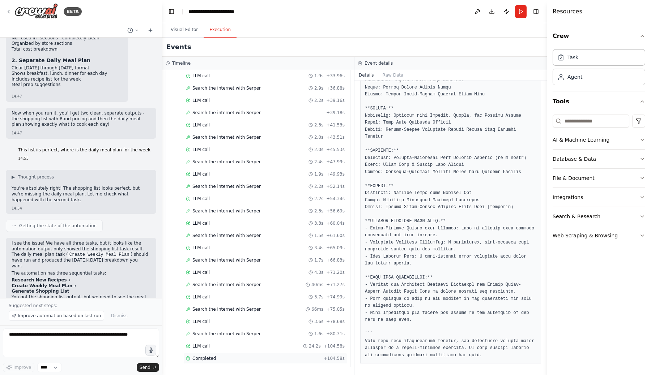
click at [202, 358] on span "Completed" at bounding box center [204, 359] width 24 height 6
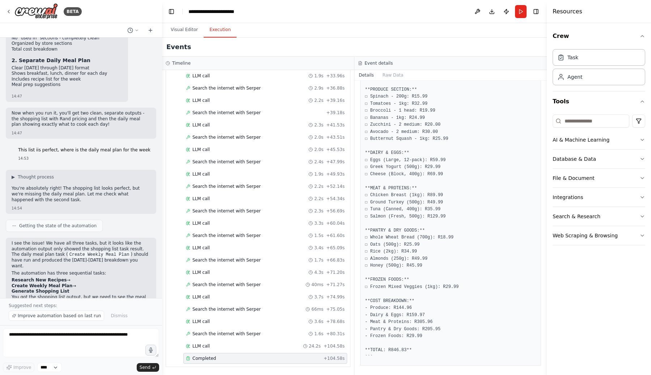
scroll to position [146, 0]
click at [374, 209] on pre "``` === WEEKLY SHOPPING LIST === Generated on: 2025-09-04 For: 2 people **PRODU…" at bounding box center [450, 204] width 171 height 310
click at [399, 201] on pre "``` === WEEKLY SHOPPING LIST === Generated on: 2025-09-04 For: 2 people **PRODU…" at bounding box center [450, 204] width 171 height 310
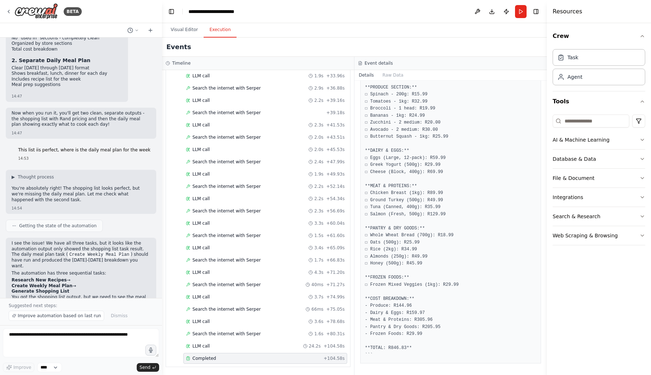
click at [202, 360] on span "Completed" at bounding box center [204, 359] width 24 height 6
click at [203, 357] on span "Completed" at bounding box center [204, 359] width 24 height 6
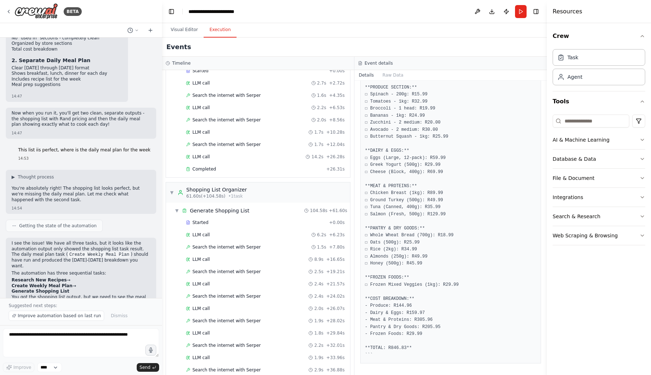
scroll to position [88, 0]
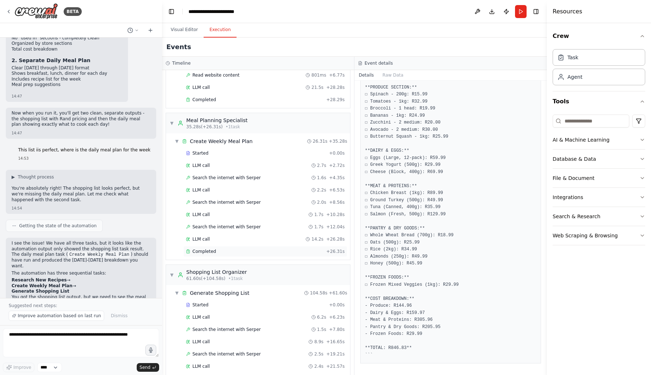
click at [212, 254] on span "Completed" at bounding box center [204, 252] width 24 height 6
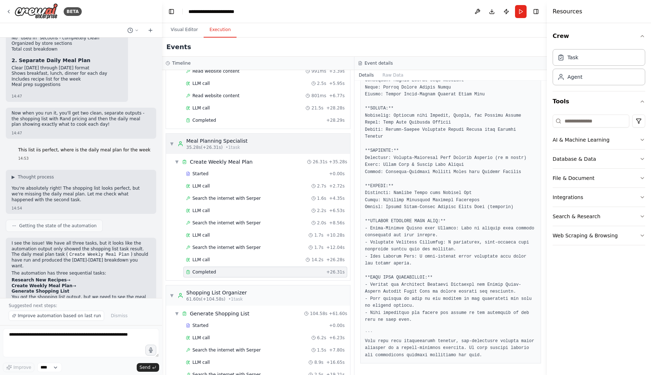
scroll to position [0, 0]
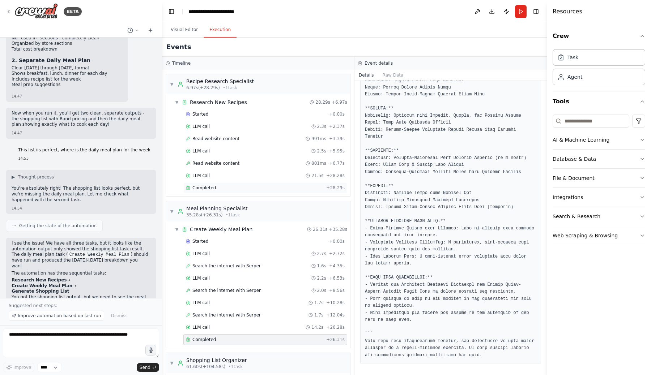
click at [216, 190] on div "Completed" at bounding box center [254, 188] width 137 height 6
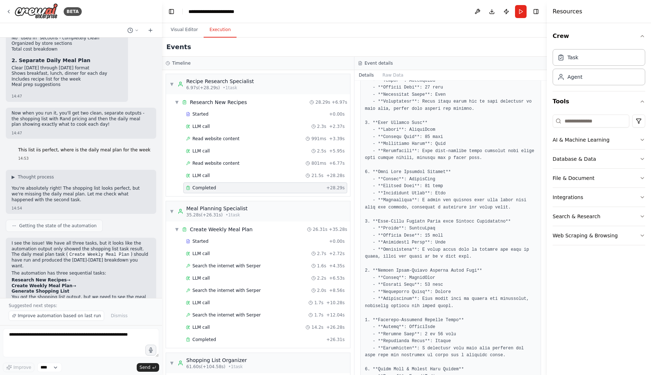
click at [216, 188] on div "Completed" at bounding box center [254, 188] width 137 height 6
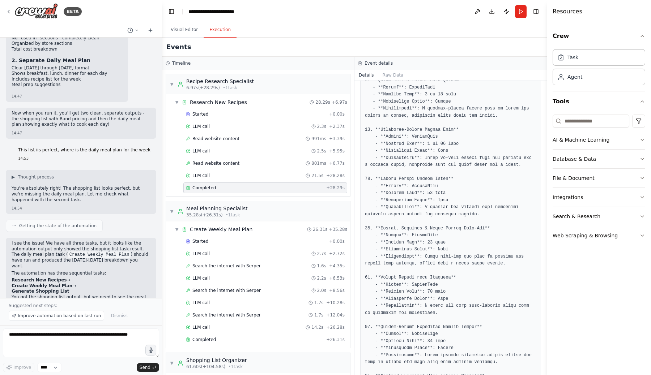
scroll to position [619, 0]
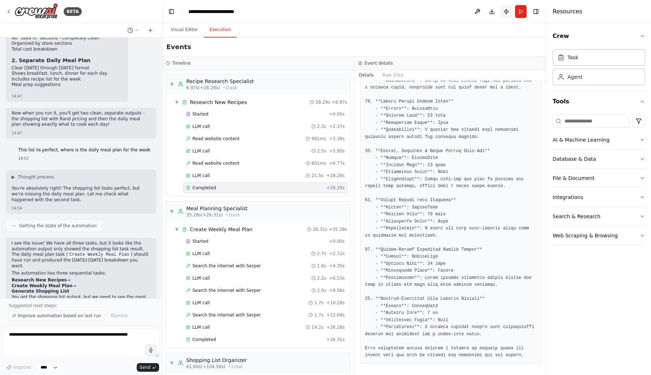
click at [504, 9] on button "Publish" at bounding box center [507, 11] width 12 height 13
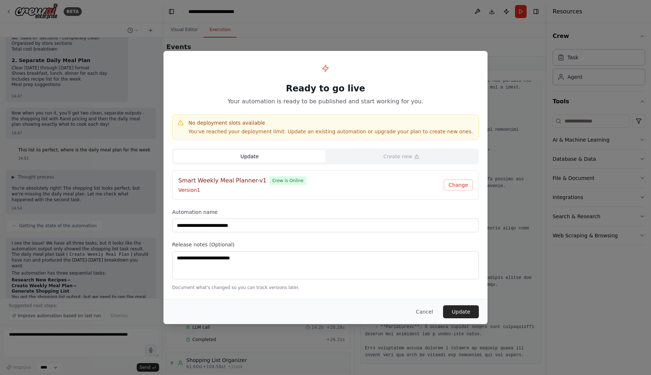
click at [281, 160] on button "Update" at bounding box center [250, 156] width 152 height 13
click at [454, 309] on button "Update" at bounding box center [461, 312] width 36 height 13
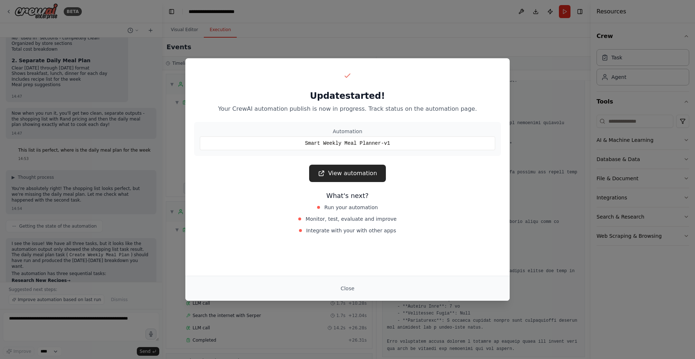
scroll to position [619, 0]
